Goal: Task Accomplishment & Management: Use online tool/utility

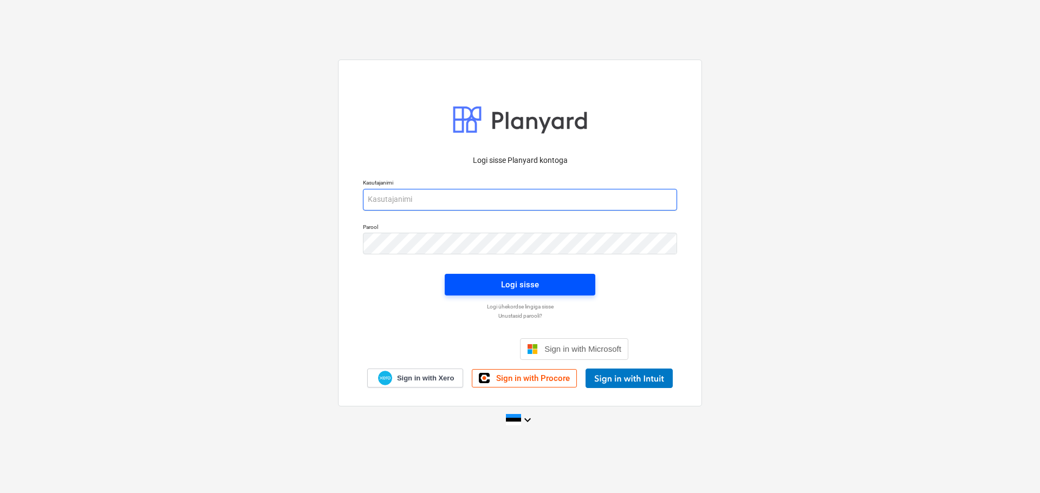
type input "[EMAIL_ADDRESS][DOMAIN_NAME]"
click at [536, 287] on div "Logi sisse" at bounding box center [520, 285] width 38 height 14
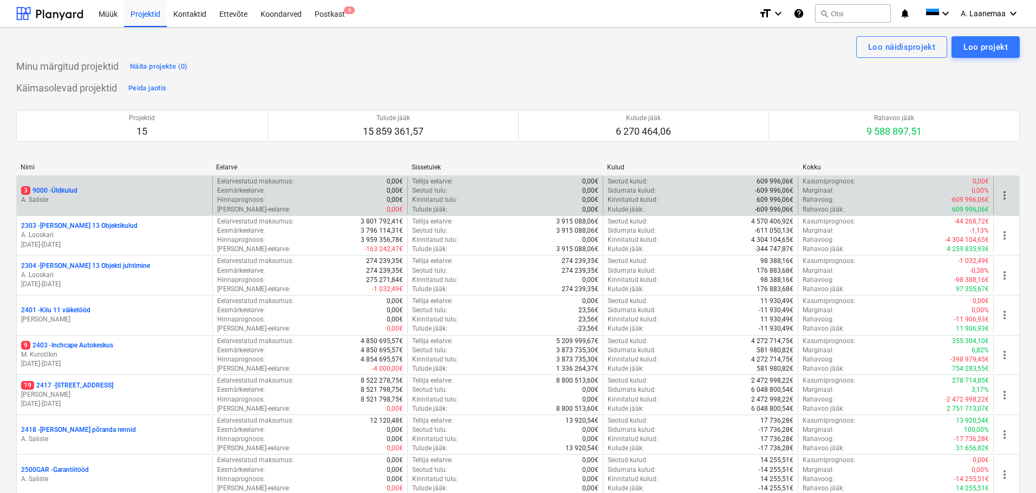
click at [49, 194] on p "3 9000 - Üldkulud" at bounding box center [49, 190] width 56 height 9
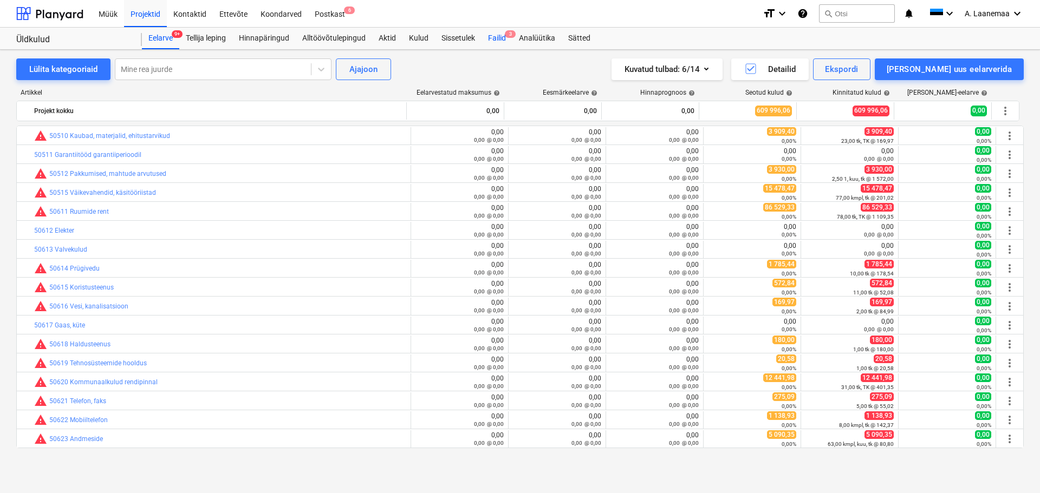
click at [496, 37] on div "Failid 3" at bounding box center [496, 39] width 31 height 22
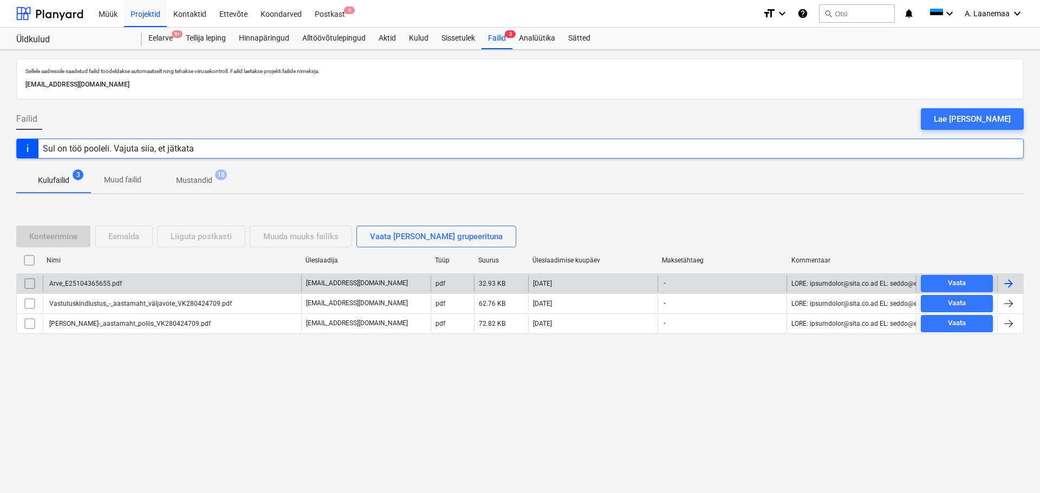
click at [108, 286] on div "Arve_E25104365655.pdf" at bounding box center [85, 284] width 74 height 8
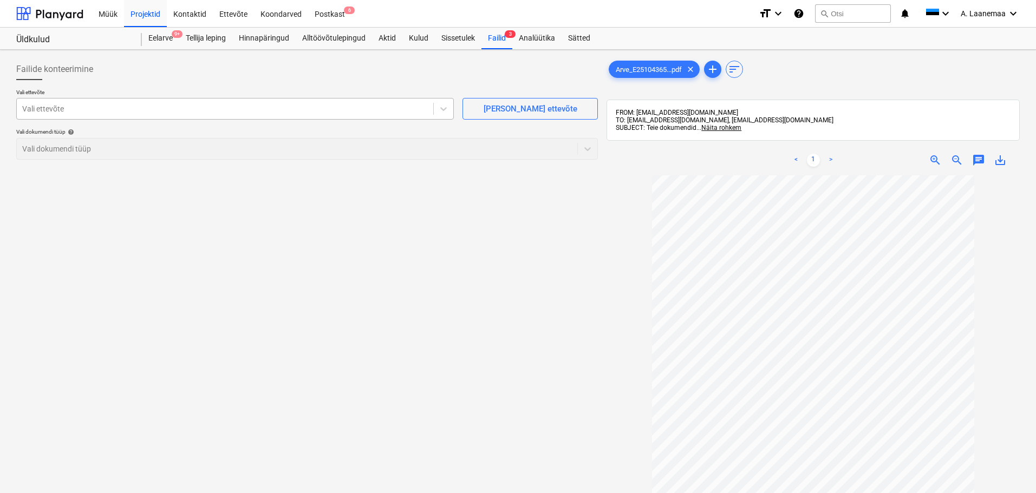
click at [205, 114] on div at bounding box center [225, 108] width 406 height 11
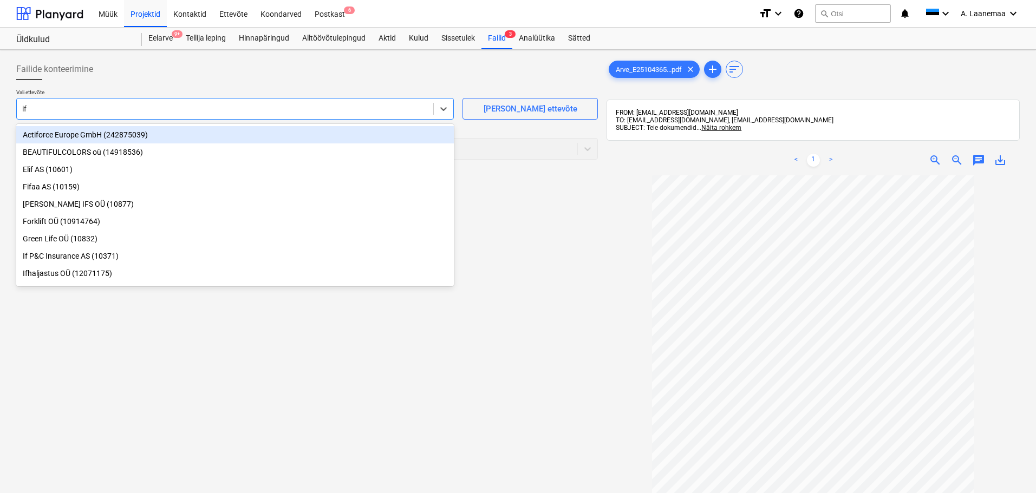
type input "if p"
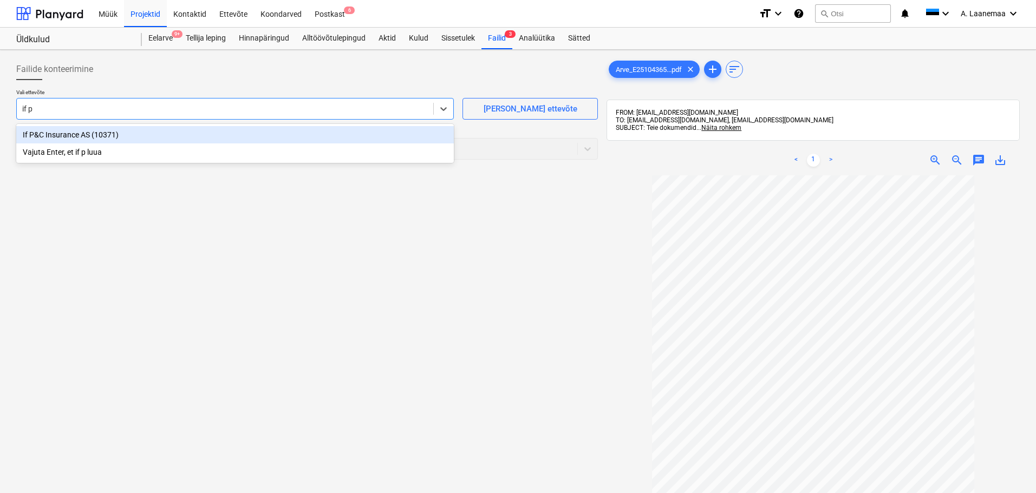
click at [138, 131] on div "If P&C Insurance AS (10371)" at bounding box center [235, 134] width 438 height 17
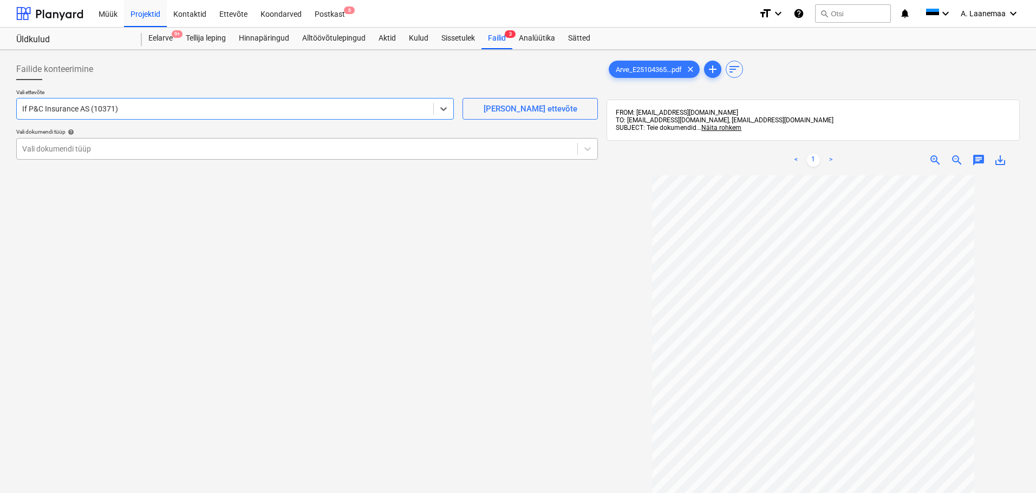
click at [116, 147] on div at bounding box center [297, 149] width 550 height 11
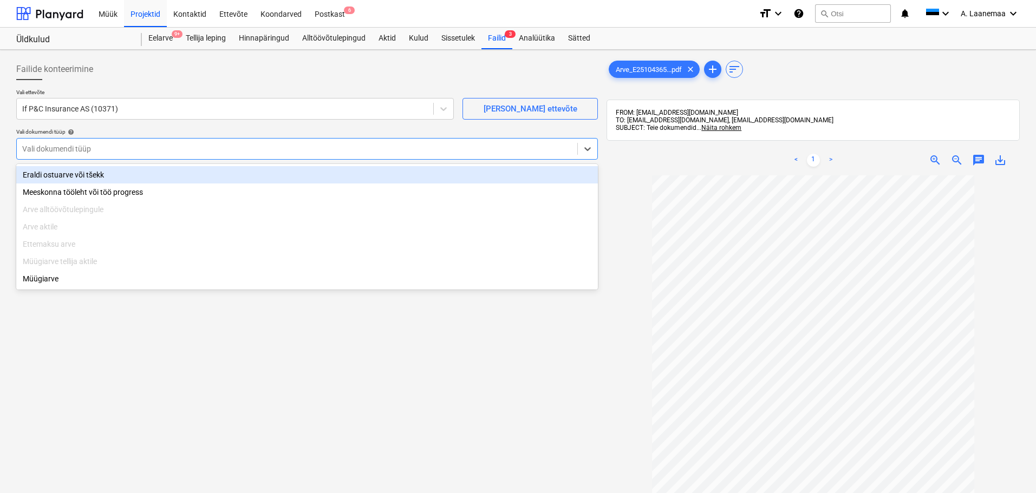
click at [105, 174] on div "Eraldi ostuarve või tšekk" at bounding box center [307, 174] width 582 height 17
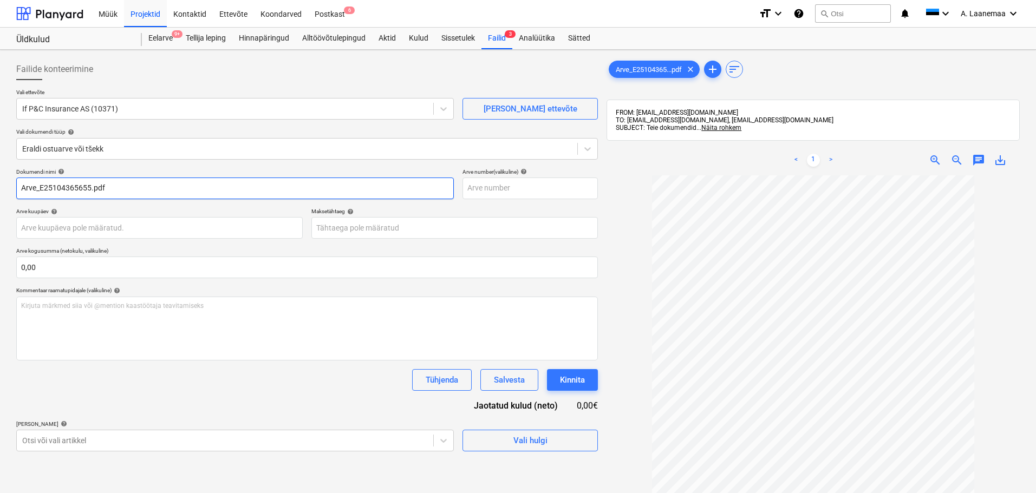
click at [126, 192] on input "Arve_E25104365655.pdf" at bounding box center [235, 189] width 438 height 22
type input "E25104365655"
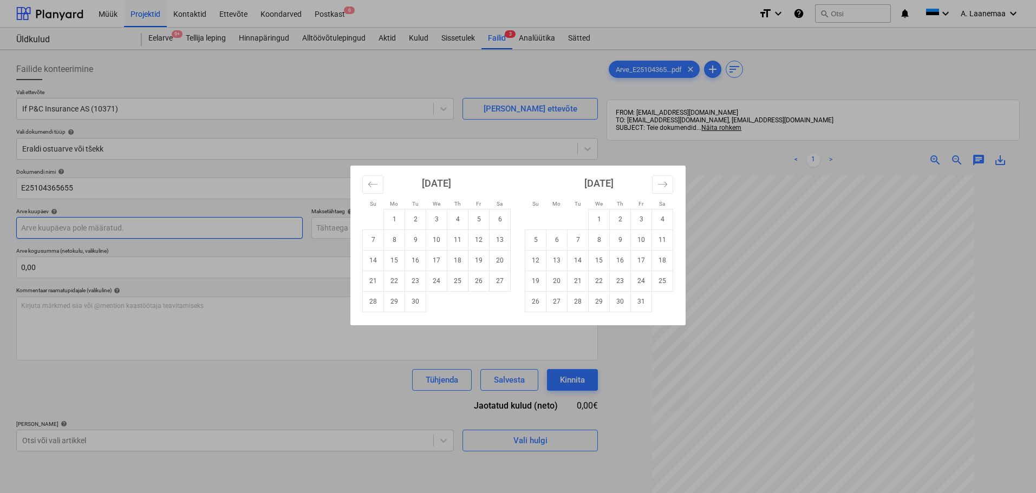
click at [84, 236] on body "Müük Projektid Kontaktid Ettevõte Koondarved Postkast 6 format_size keyboard_ar…" at bounding box center [518, 246] width 1036 height 493
click at [489, 285] on td "26" at bounding box center [478, 281] width 21 height 21
type input "[DATE]"
click at [405, 231] on body "Müük Projektid Kontaktid Ettevõte Koondarved Postkast 6 format_size keyboard_ar…" at bounding box center [518, 246] width 1036 height 493
click at [635, 243] on td "10" at bounding box center [641, 240] width 21 height 21
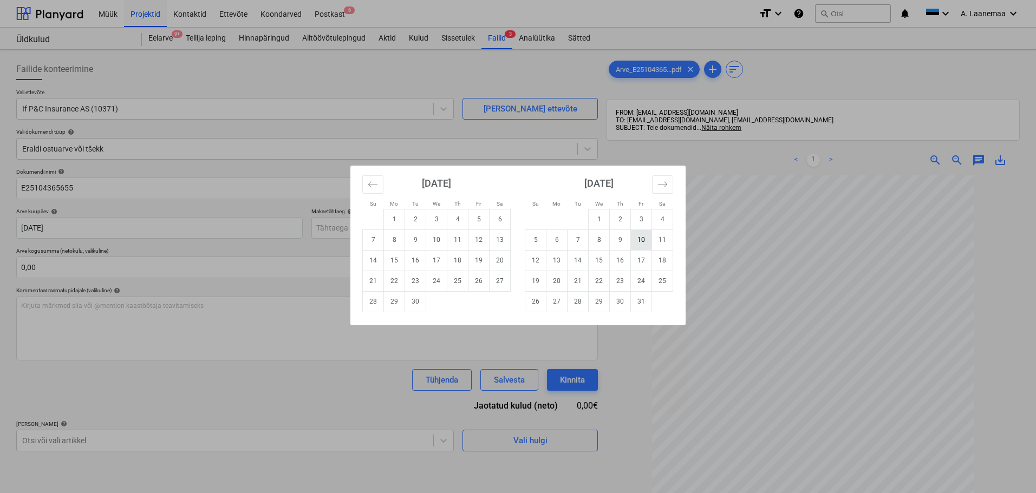
type input "[DATE]"
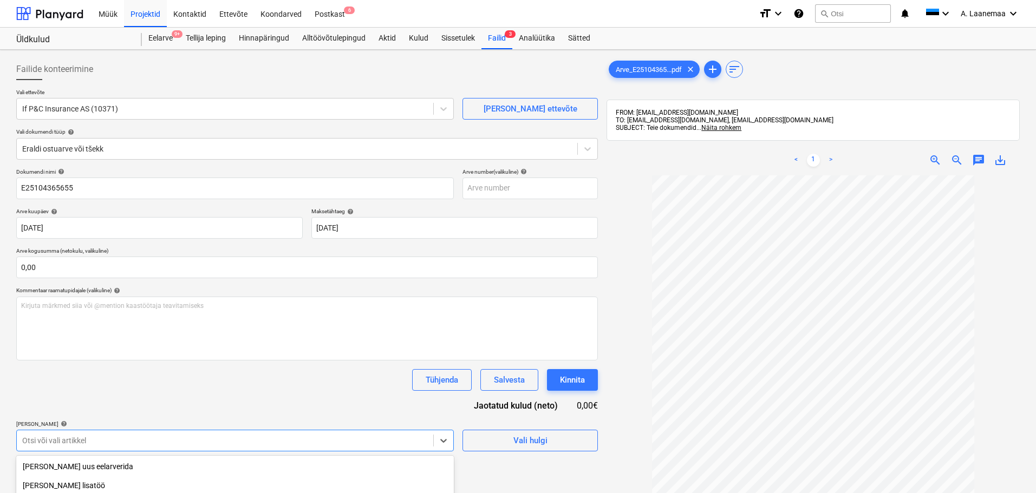
click at [94, 448] on body "Müük Projektid Kontaktid Ettevõte Koondarved Postkast 6 format_size keyboard_ar…" at bounding box center [518, 246] width 1036 height 493
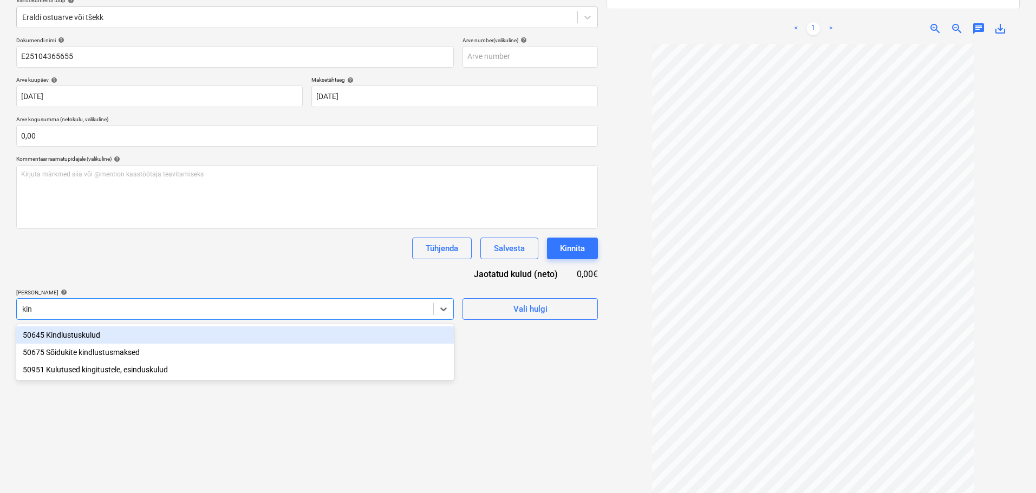
type input "kind"
click at [70, 334] on div "50645 Kindlustuskulud" at bounding box center [235, 335] width 438 height 17
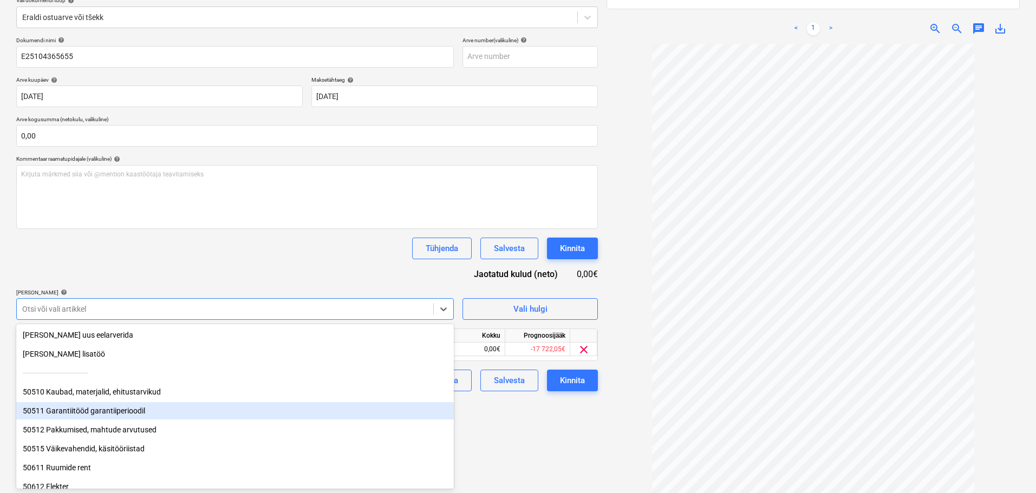
click at [516, 418] on div "Failide konteerimine Vali ettevõte If P&C Insurance AS (10371) [PERSON_NAME] uu…" at bounding box center [307, 217] width 590 height 589
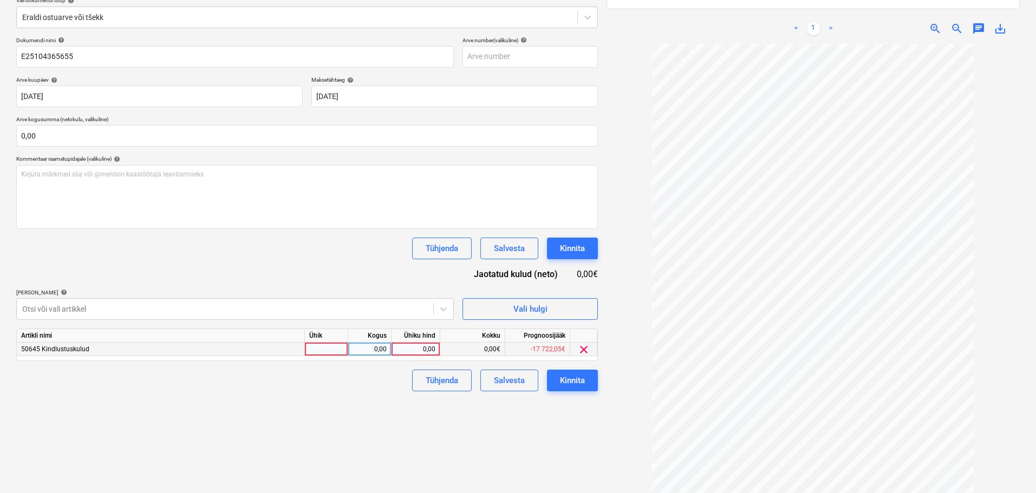
click at [405, 352] on div "0,00" at bounding box center [416, 350] width 40 height 14
type input "554,5"
click at [571, 380] on div "Kinnita" at bounding box center [572, 381] width 25 height 14
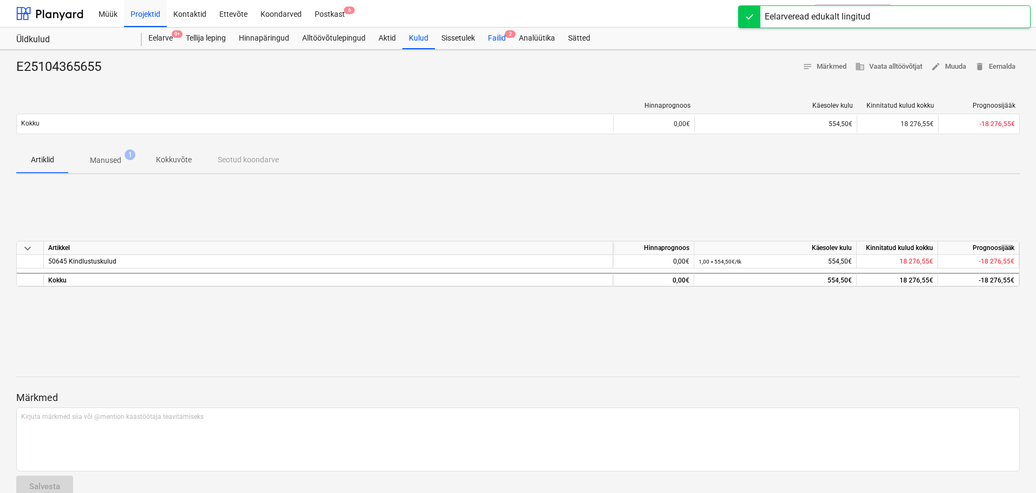
click at [498, 35] on div "Failid 2" at bounding box center [496, 39] width 31 height 22
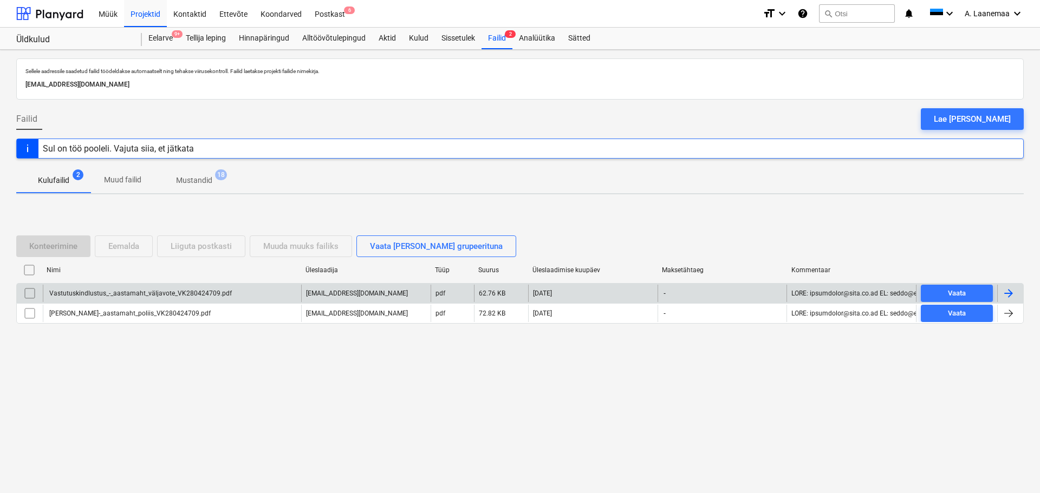
click at [99, 295] on div "Vastutuskindlustus_-_aastamaht_väljavote_VK280424709.pdf" at bounding box center [140, 294] width 184 height 8
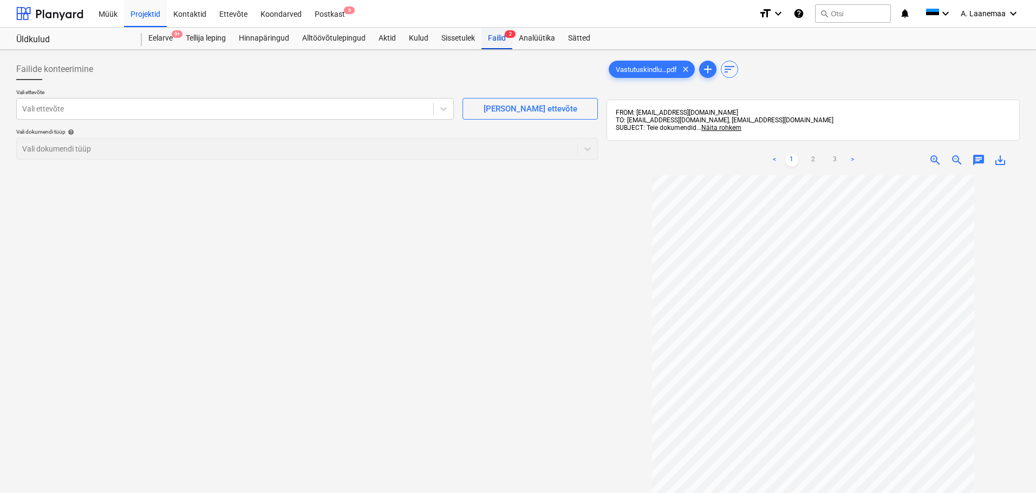
click at [500, 41] on div "Failid 2" at bounding box center [496, 39] width 31 height 22
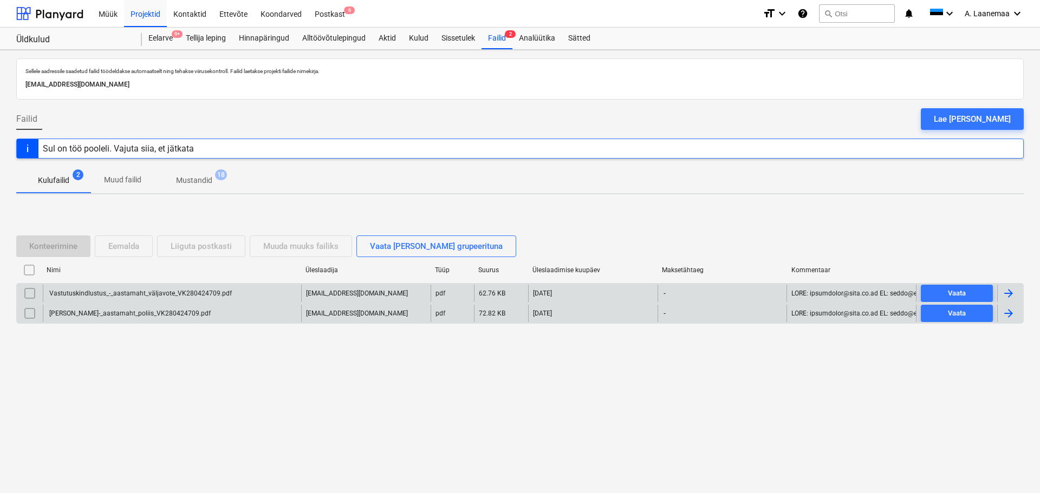
click at [28, 311] on input "checkbox" at bounding box center [29, 313] width 17 height 17
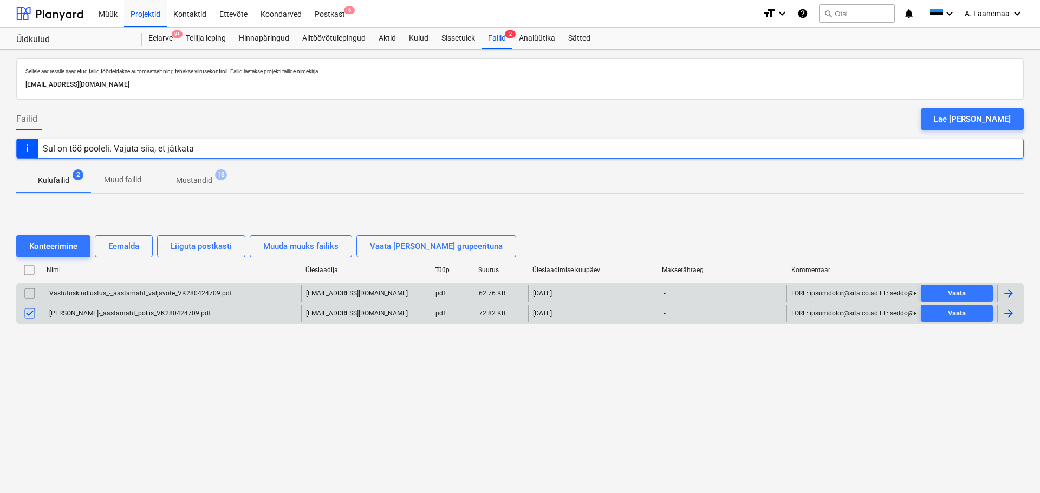
click at [26, 297] on input "checkbox" at bounding box center [29, 293] width 17 height 17
click at [125, 242] on div "Eemalda" at bounding box center [123, 246] width 31 height 14
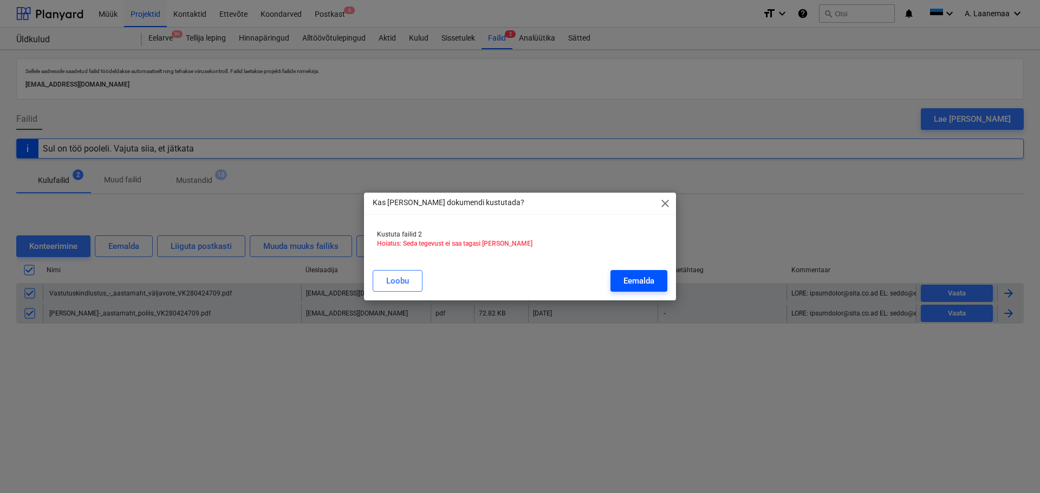
click at [629, 282] on div "Eemalda" at bounding box center [638, 281] width 31 height 14
